Goal: Check status: Check status

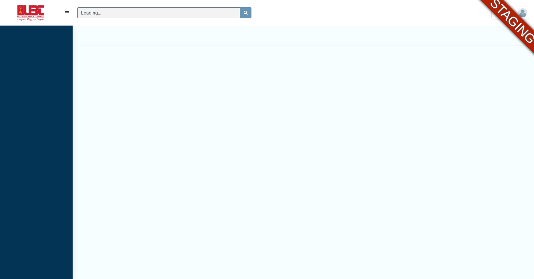
scroll to position [3, 0]
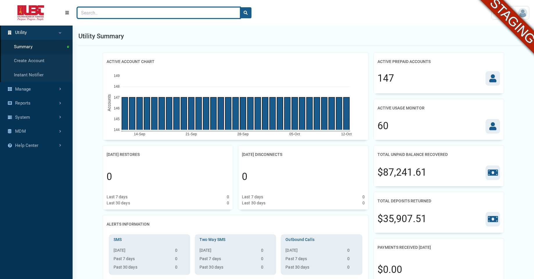
click at [168, 15] on input "Search" at bounding box center [158, 12] width 163 height 11
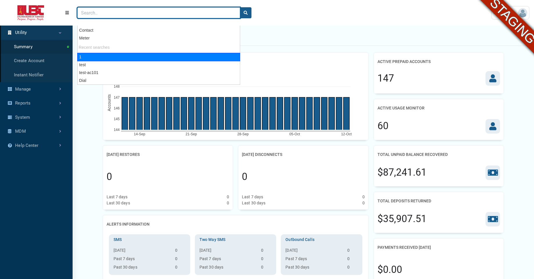
click at [110, 57] on div "1" at bounding box center [158, 57] width 163 height 8
type input "1"
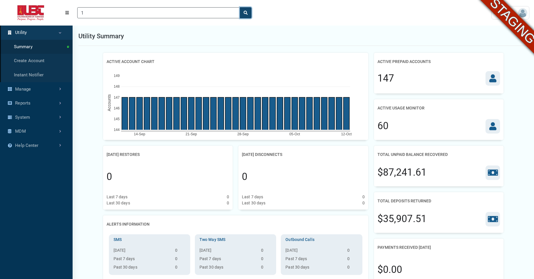
click at [247, 15] on button "search" at bounding box center [246, 12] width 12 height 11
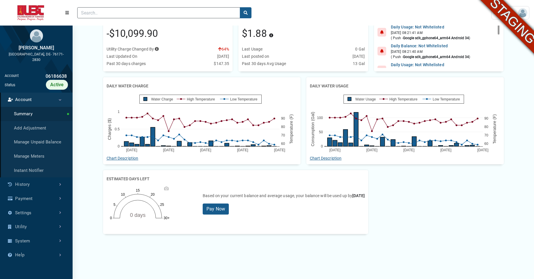
scroll to position [80, 0]
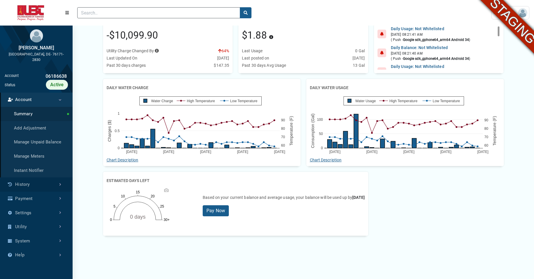
click at [26, 181] on link "History" at bounding box center [36, 184] width 73 height 14
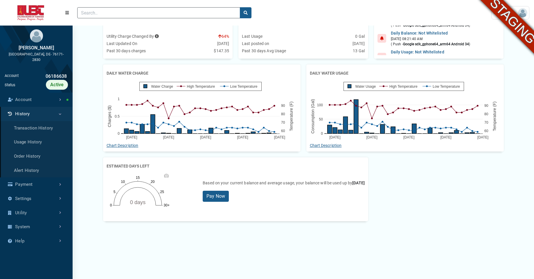
scroll to position [94, 0]
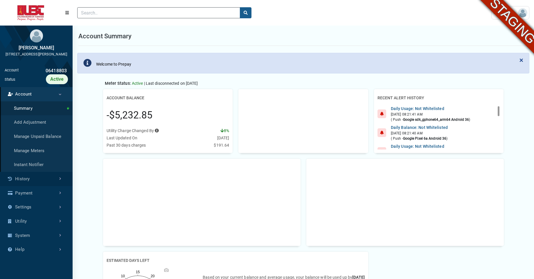
click at [46, 185] on link "History" at bounding box center [36, 179] width 73 height 14
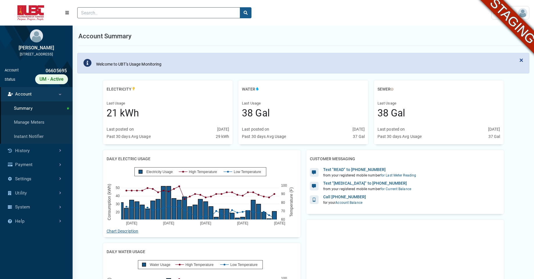
scroll to position [3, 0]
click at [40, 152] on link "History" at bounding box center [36, 151] width 73 height 14
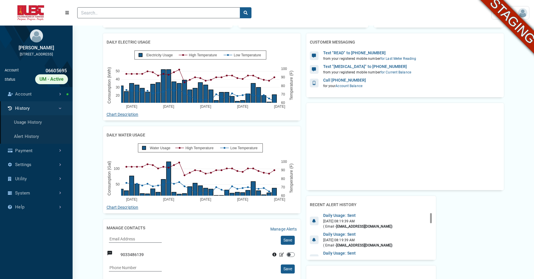
scroll to position [134, 0]
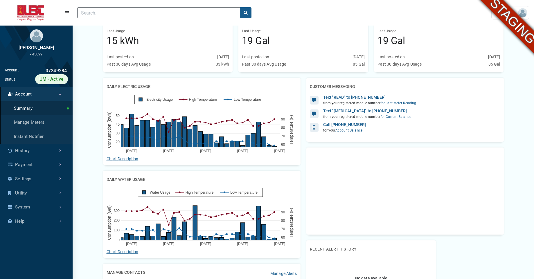
scroll to position [71, 0]
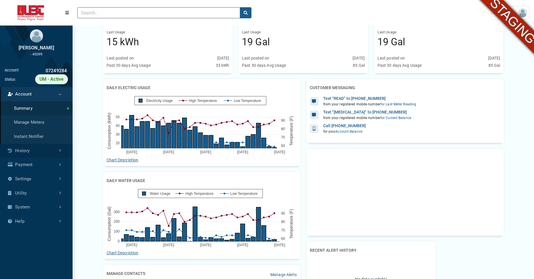
click at [25, 151] on link "History" at bounding box center [36, 151] width 73 height 14
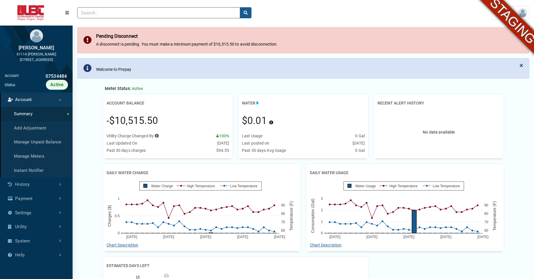
scroll to position [25, 0]
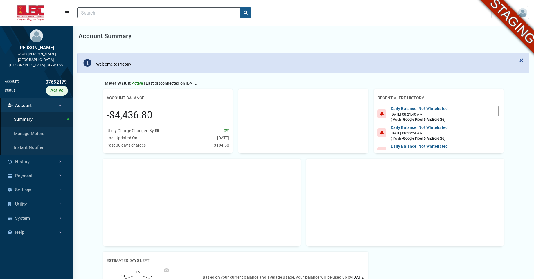
scroll to position [3, 0]
click at [61, 155] on link "History" at bounding box center [36, 162] width 73 height 14
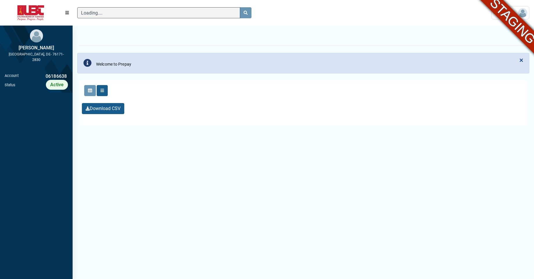
scroll to position [3, 0]
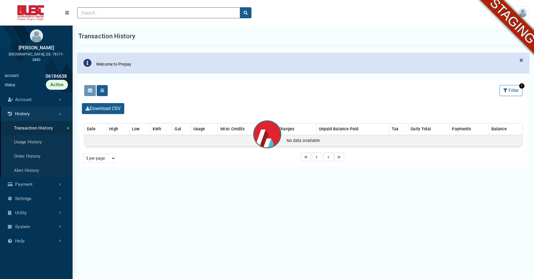
select select "25 per page"
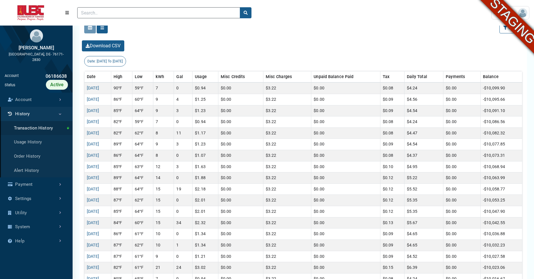
scroll to position [139, 0]
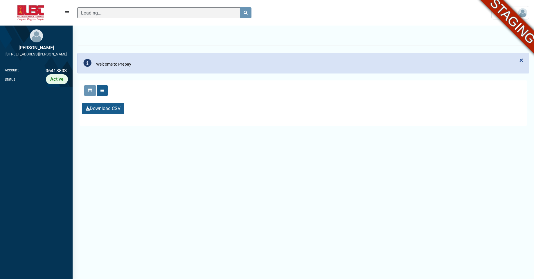
scroll to position [3, 0]
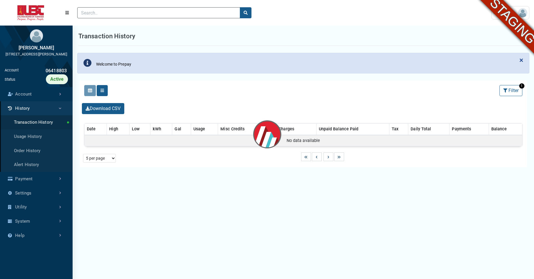
select select "25 per page"
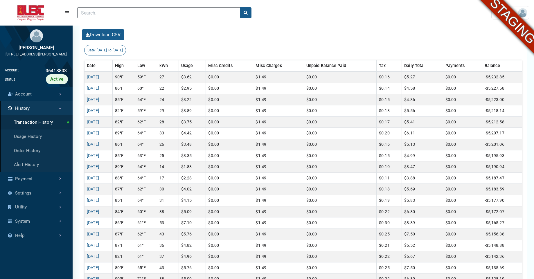
scroll to position [147, 0]
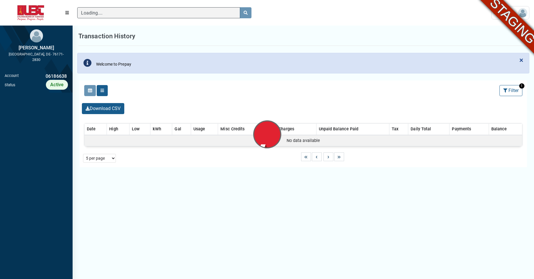
scroll to position [3, 0]
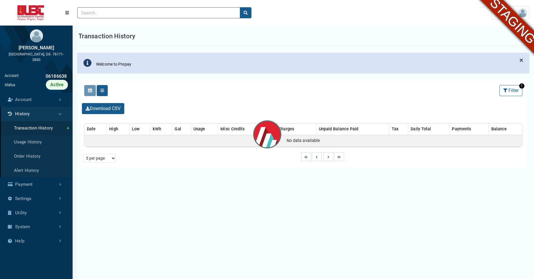
select select "25 per page"
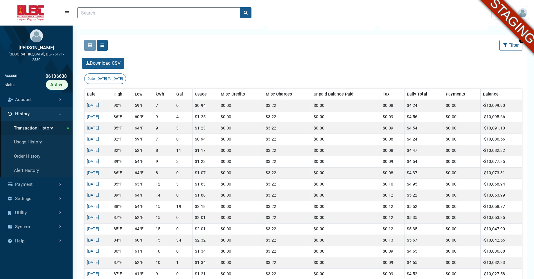
scroll to position [118, 0]
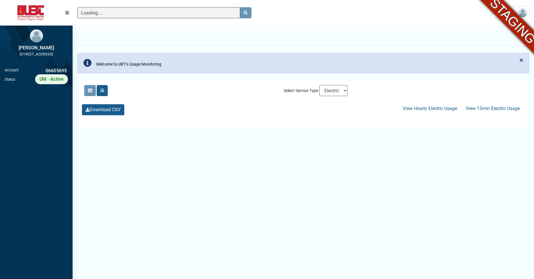
scroll to position [3, 0]
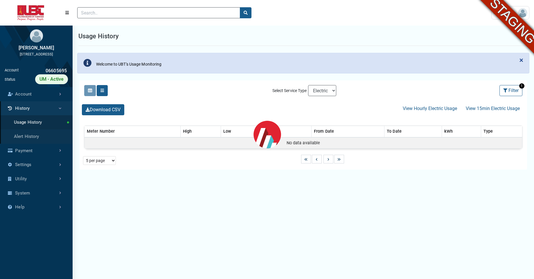
select select "25 per page"
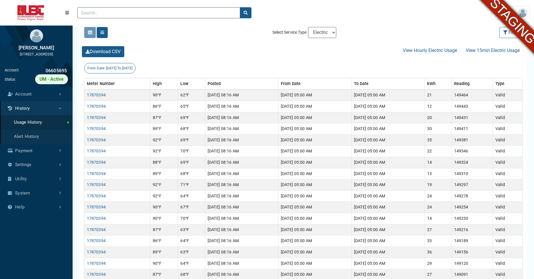
scroll to position [114, 0]
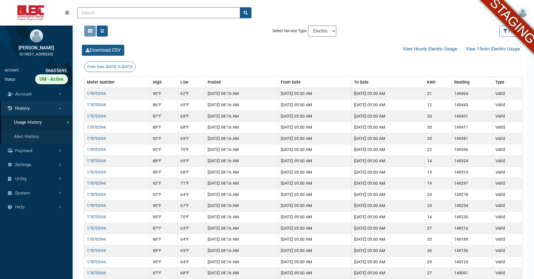
click at [323, 37] on div "Select Service Type Electric Sewer Water" at bounding box center [304, 31] width 70 height 16
select select "Water"
click at [308, 26] on select "Electric Sewer Water" at bounding box center [322, 31] width 28 height 11
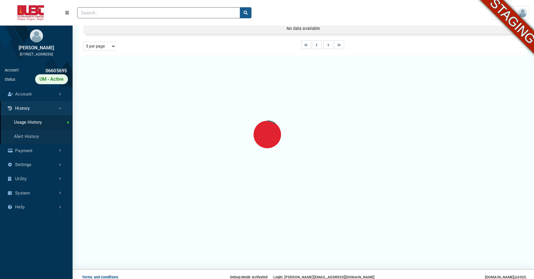
select select "25 per page"
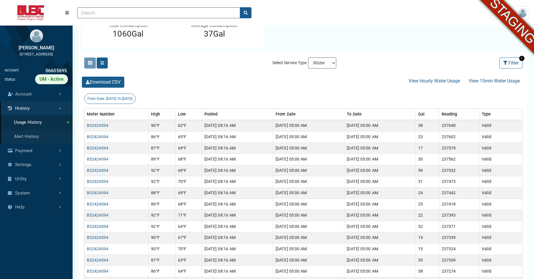
scroll to position [83, 0]
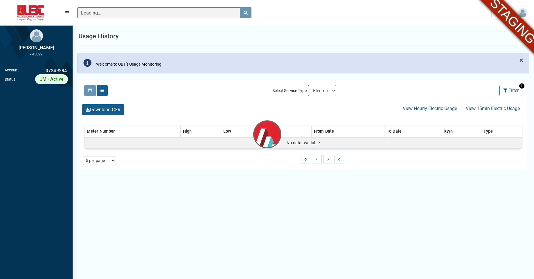
scroll to position [3, 0]
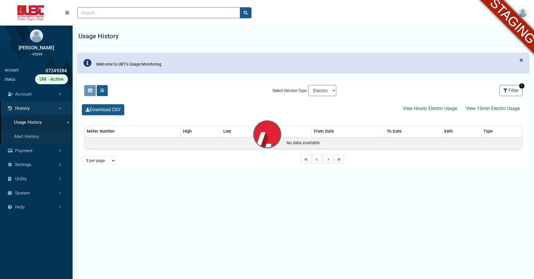
select select "25 per page"
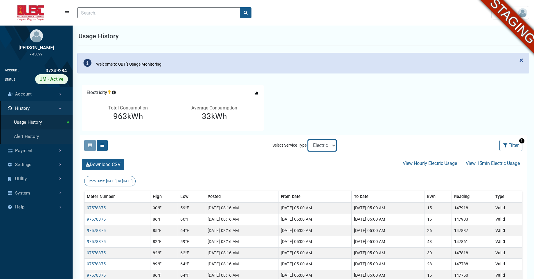
select select "Water"
click at [308, 140] on select "Electric Sewer Water" at bounding box center [322, 145] width 28 height 11
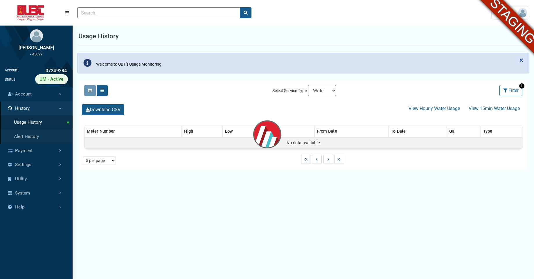
select select "25 per page"
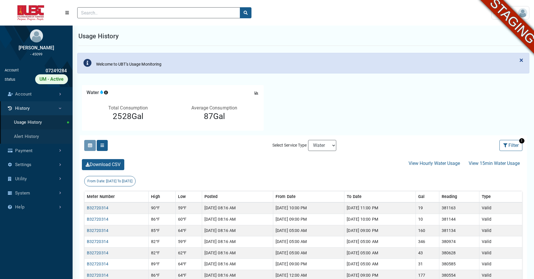
drag, startPoint x: 538, startPoint y: 117, endPoint x: 538, endPoint y: 135, distance: 18.3
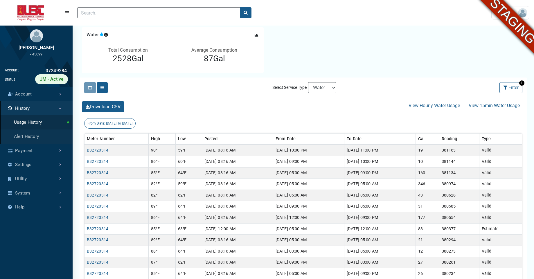
scroll to position [56, 0]
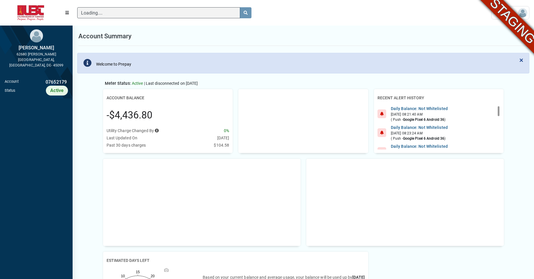
scroll to position [3, 0]
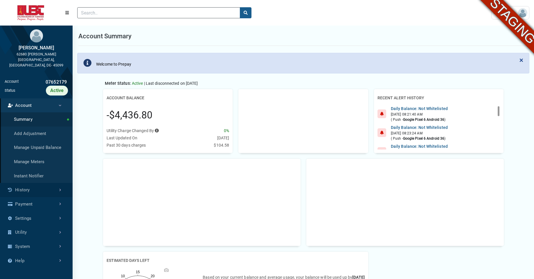
click at [35, 185] on link "History" at bounding box center [36, 190] width 73 height 14
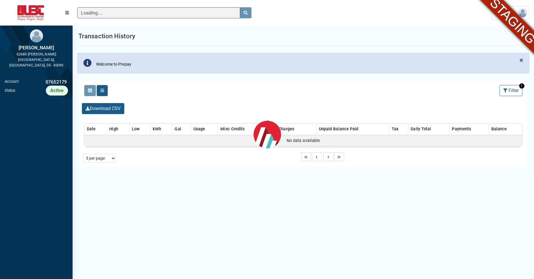
scroll to position [3, 0]
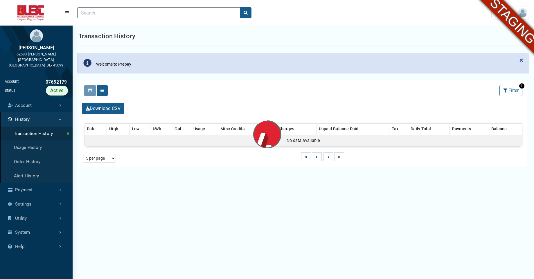
select select "25 per page"
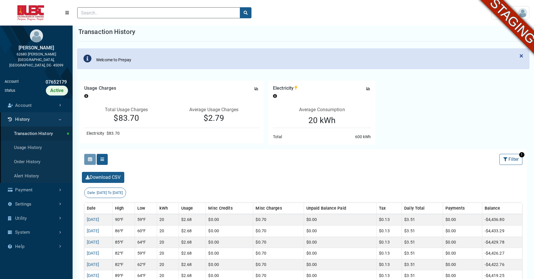
scroll to position [0, 0]
